Goal: Find specific page/section: Find specific page/section

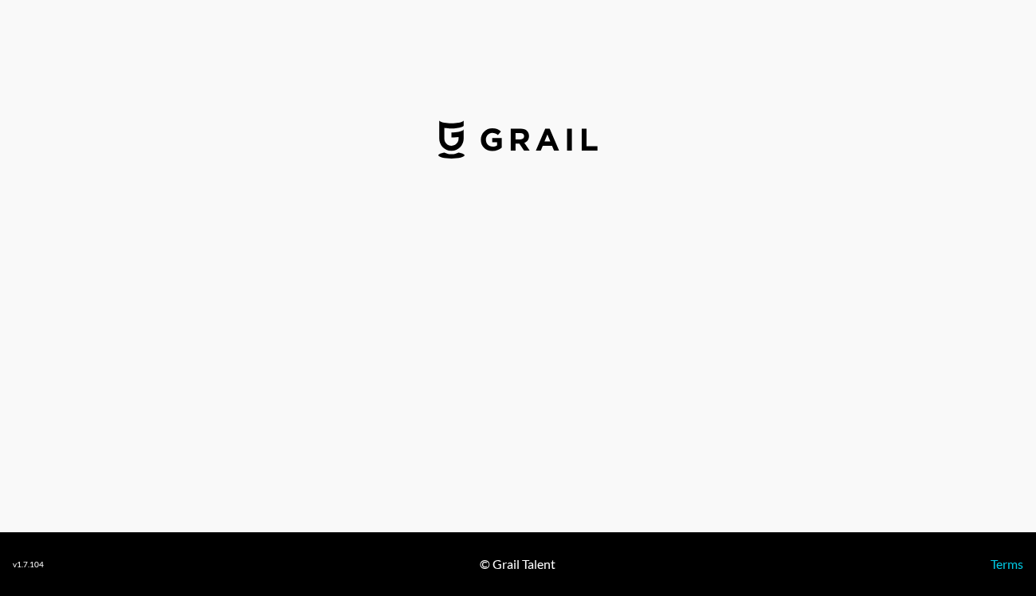
select select "GBP"
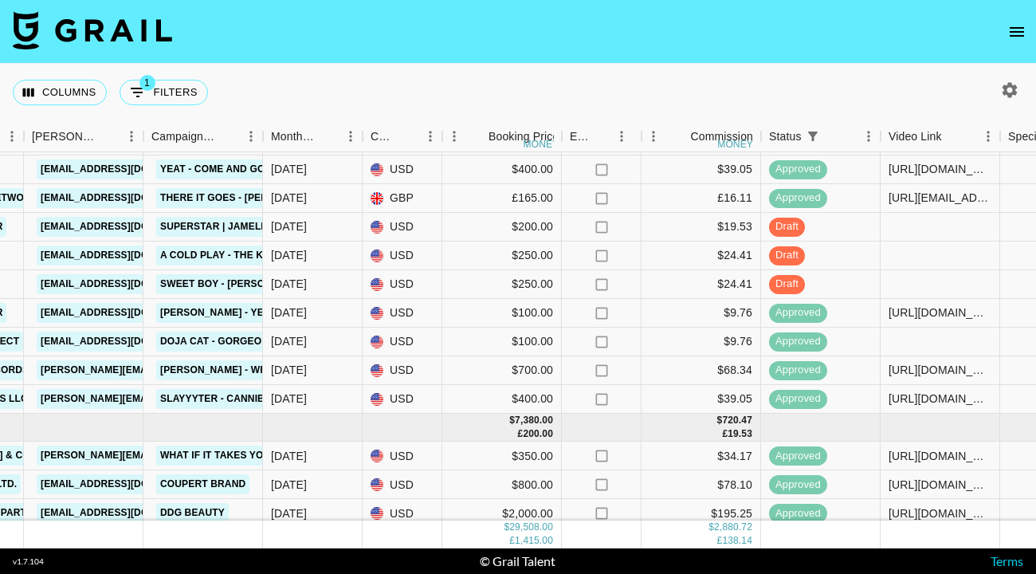
scroll to position [401, 626]
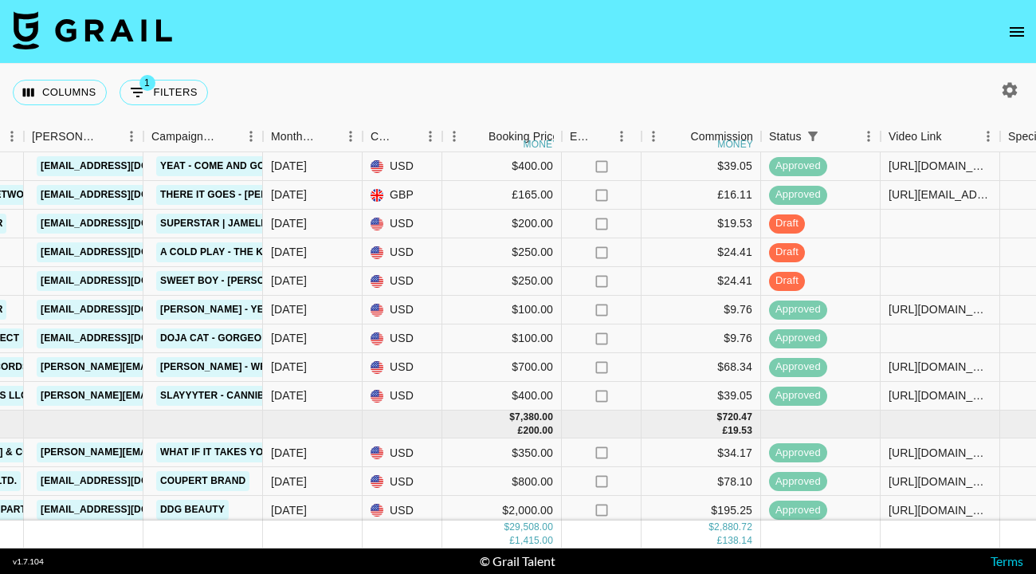
click at [1017, 26] on icon "open drawer" at bounding box center [1017, 31] width 19 height 19
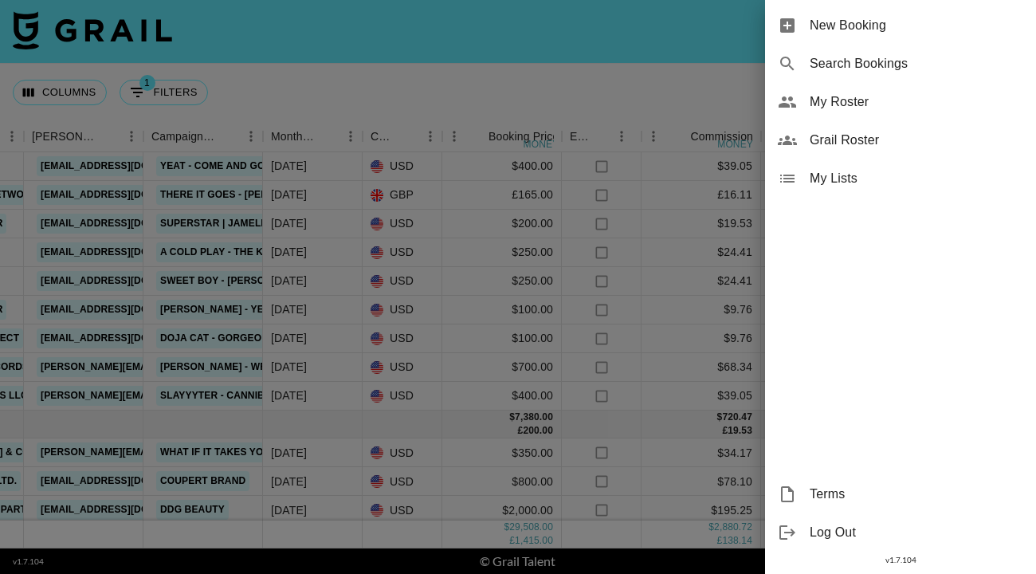
click at [889, 96] on span "My Roster" at bounding box center [917, 101] width 214 height 19
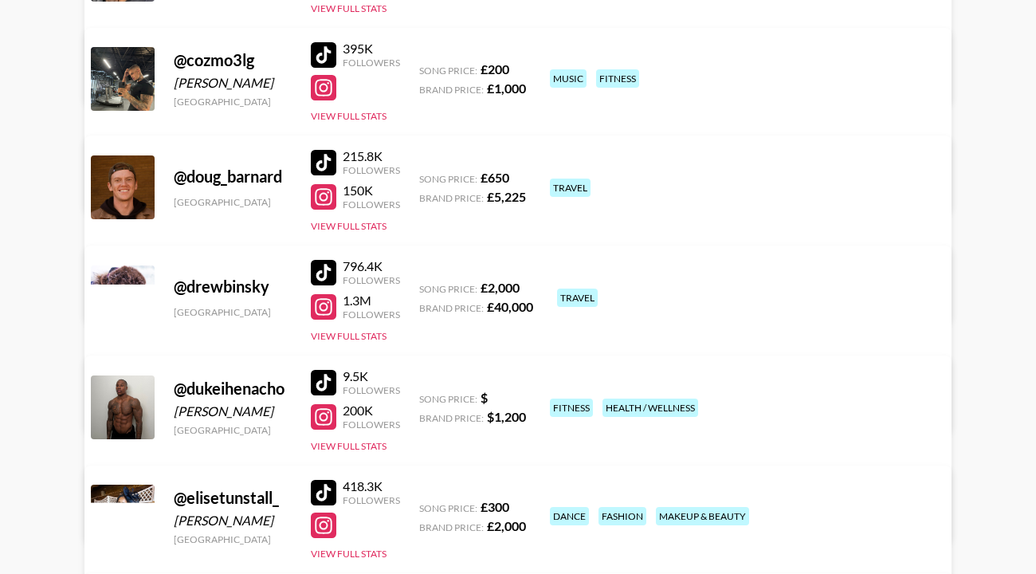
scroll to position [2170, 0]
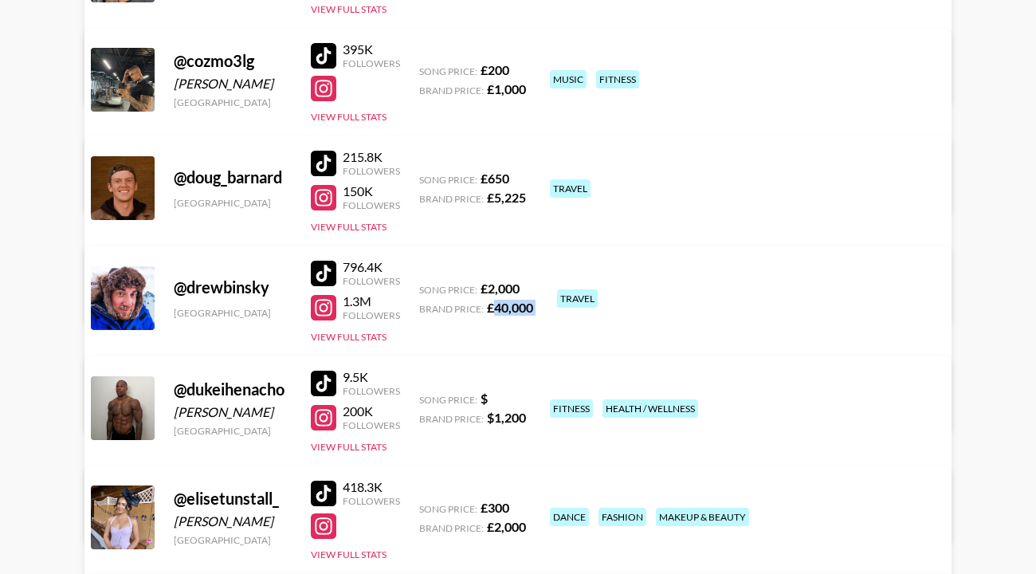
drag, startPoint x: 549, startPoint y: 305, endPoint x: 490, endPoint y: 304, distance: 59.0
click at [490, 304] on div "@ drewbinsky [GEOGRAPHIC_DATA] 796.4K Followers 1.3M Followers View Full Stats …" at bounding box center [517, 339] width 867 height 186
click at [509, 315] on div "Brand Price: £ 40,000" at bounding box center [476, 308] width 114 height 16
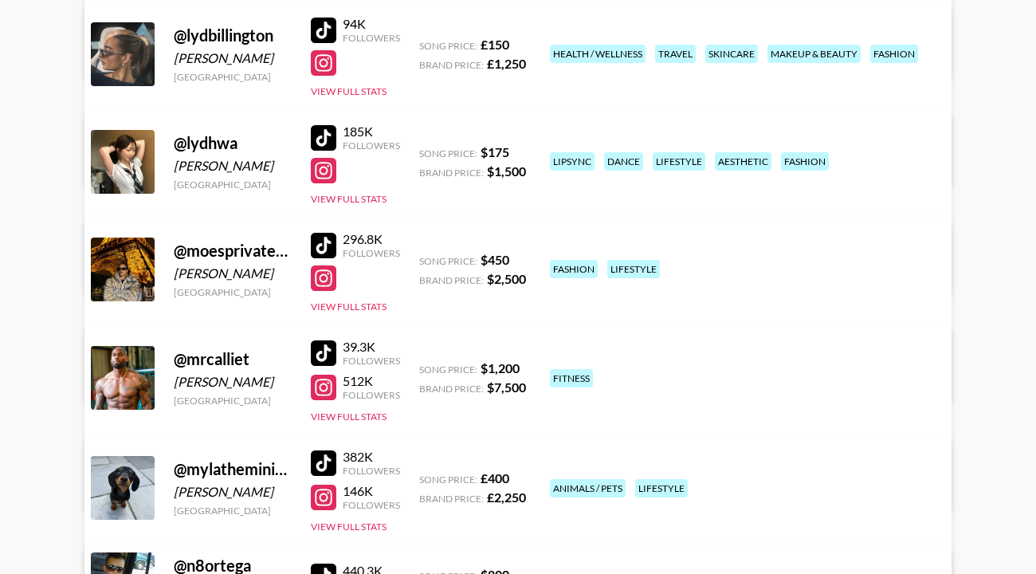
scroll to position [4362, 0]
click at [327, 234] on div at bounding box center [324, 247] width 26 height 26
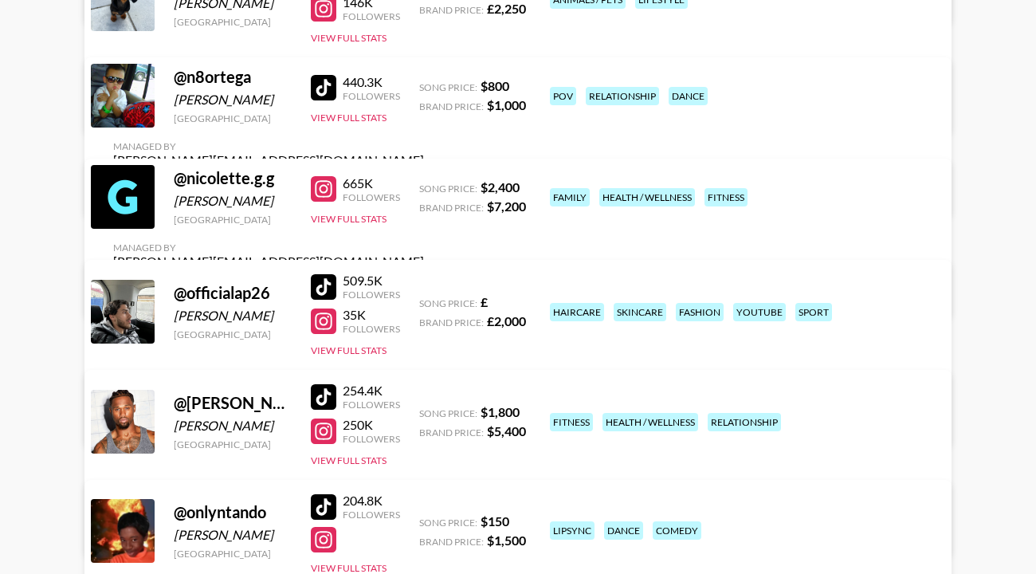
scroll to position [4665, 0]
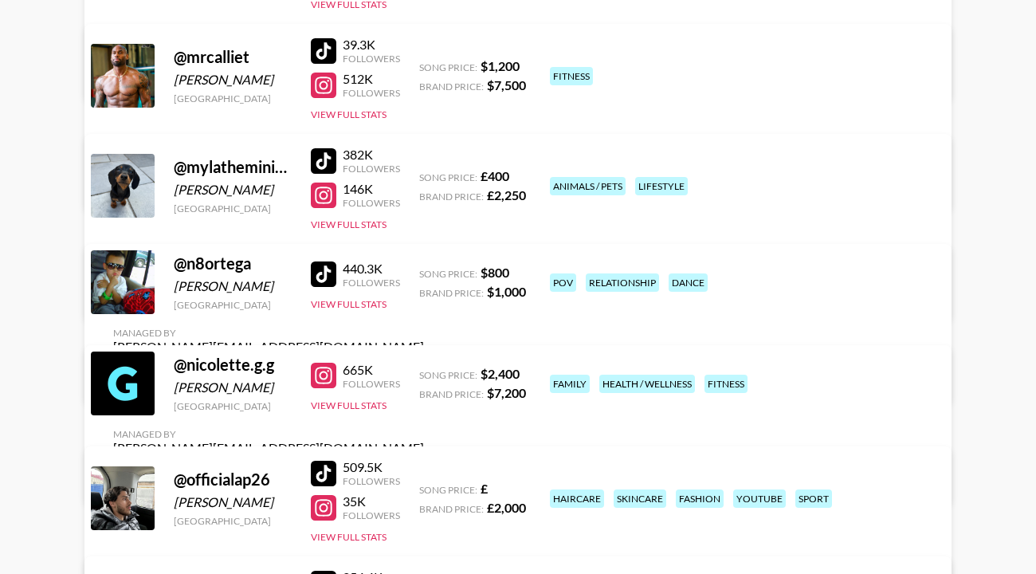
click at [332, 161] on div at bounding box center [324, 161] width 26 height 26
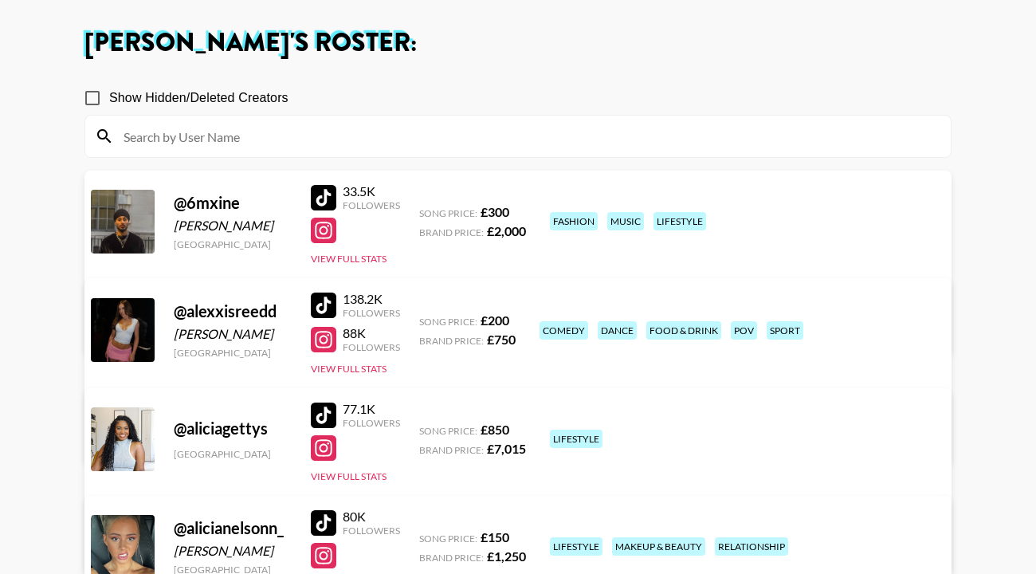
scroll to position [87, 0]
